Goal: Use online tool/utility: Utilize a website feature to perform a specific function

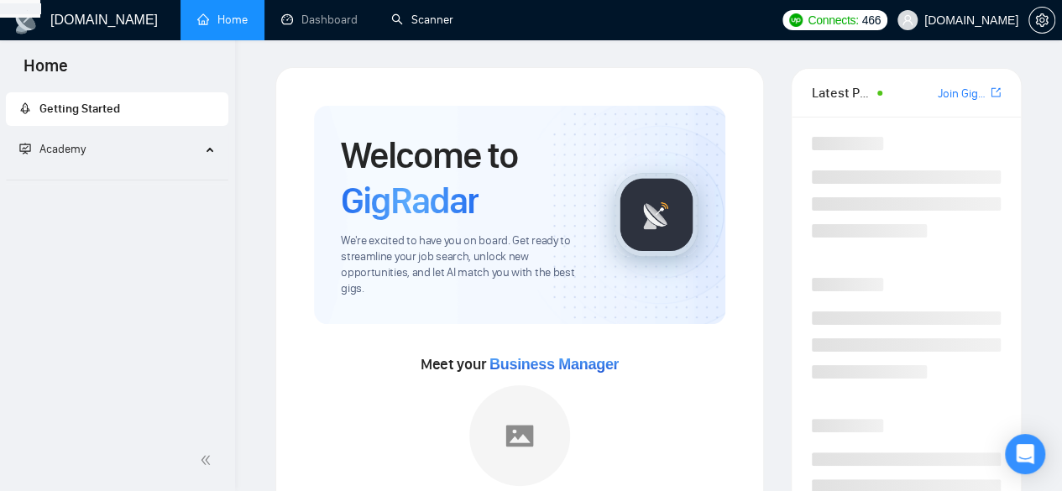
click at [430, 17] on link "Scanner" at bounding box center [422, 20] width 62 height 14
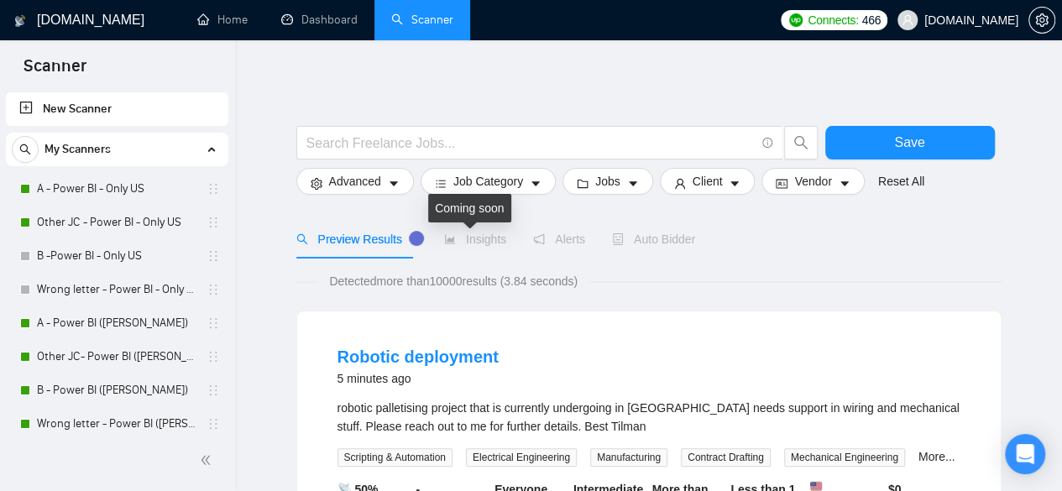
click at [474, 241] on span "Insights" at bounding box center [475, 239] width 62 height 13
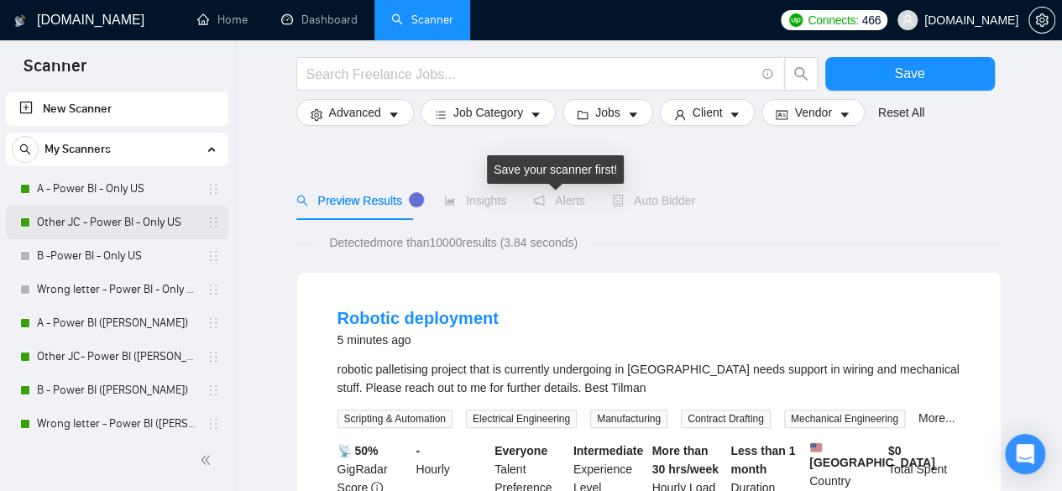
scroll to position [168, 0]
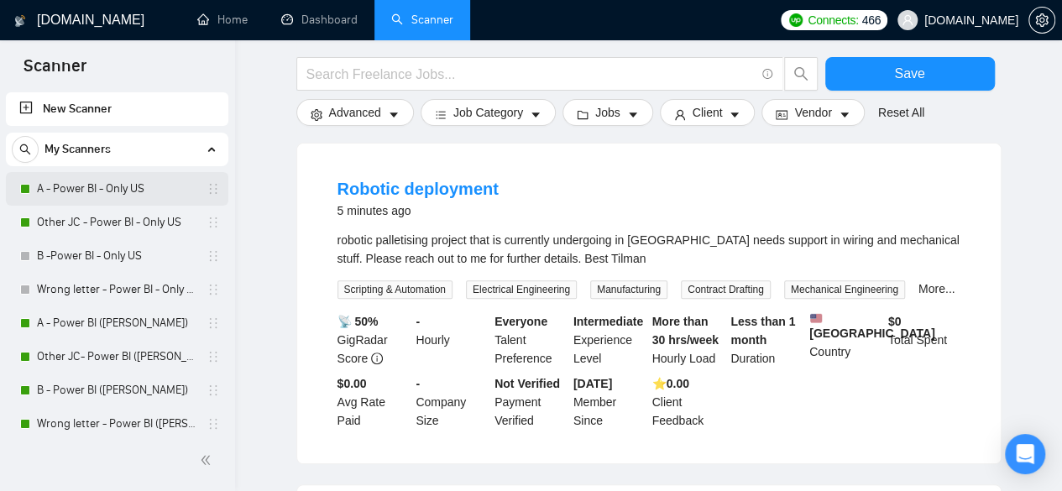
click at [118, 186] on link "A - Power BI - Only US" at bounding box center [117, 189] width 160 height 34
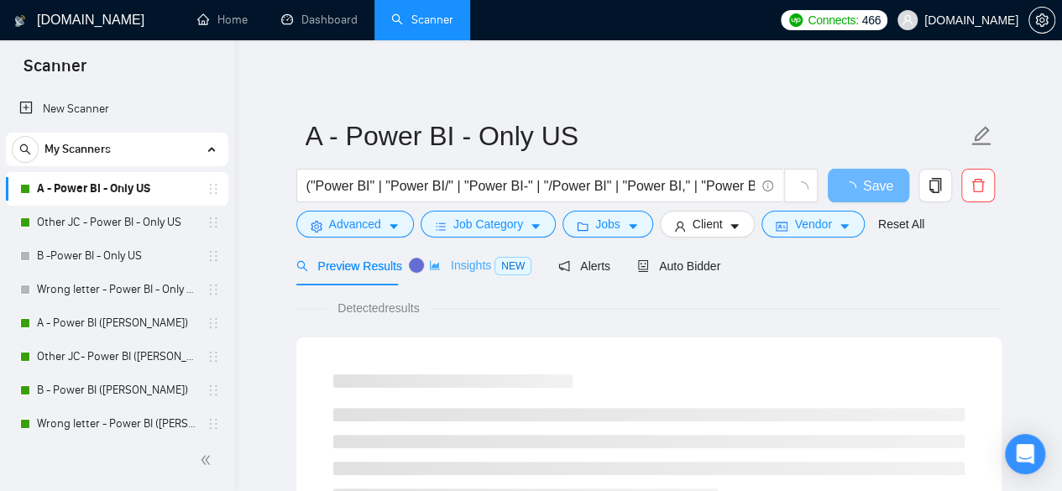
click at [438, 273] on div "Preview Results Insights NEW Alerts Auto Bidder" at bounding box center [508, 265] width 425 height 39
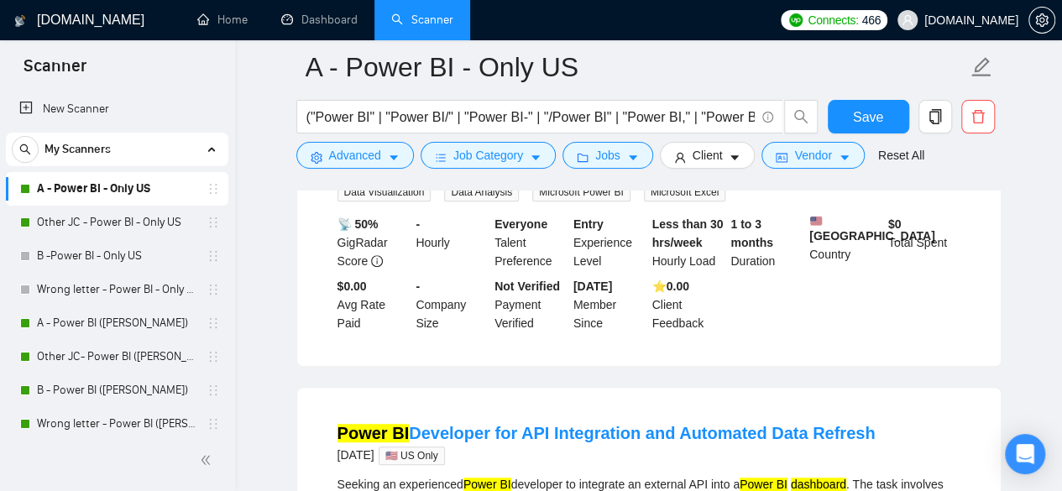
scroll to position [280, 0]
